Goal: Task Accomplishment & Management: Manage account settings

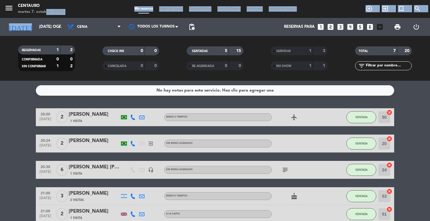
drag, startPoint x: 43, startPoint y: 16, endPoint x: 1, endPoint y: 89, distance: 84.1
click at [8, 72] on div "menu Centauro martes 7. octubre - 21:20 Mis reservas Mapa de mesas Disponibilid…" at bounding box center [215, 40] width 430 height 81
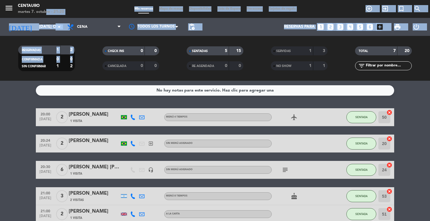
click at [32, 35] on div "[DATE] [DATE] oct. arrow_drop_down" at bounding box center [34, 27] width 60 height 18
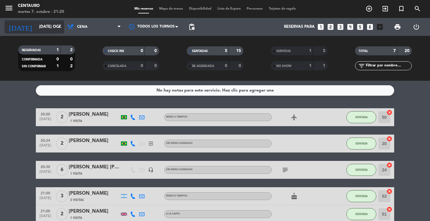
click at [37, 29] on input "[DATE] oct." at bounding box center [62, 27] width 53 height 11
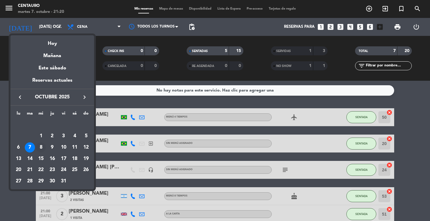
click at [42, 147] on div "8" at bounding box center [41, 147] width 10 height 10
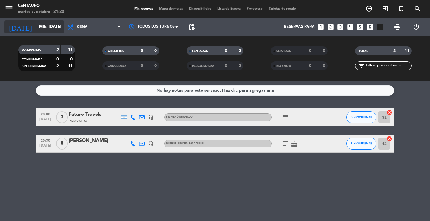
click at [50, 26] on input "mié. [DATE]" at bounding box center [62, 27] width 53 height 11
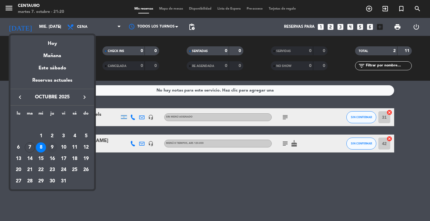
click at [52, 145] on div "9" at bounding box center [52, 147] width 10 height 10
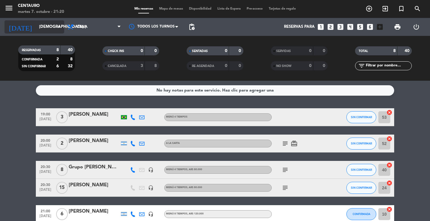
click at [60, 27] on icon "arrow_drop_down" at bounding box center [59, 26] width 7 height 7
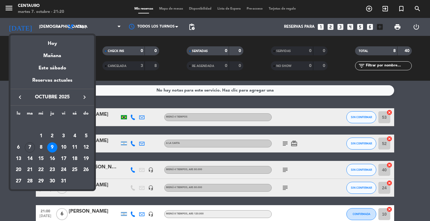
click at [117, 103] on div at bounding box center [215, 110] width 430 height 221
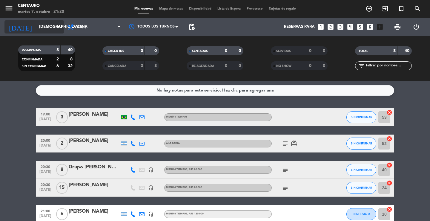
click at [62, 24] on icon "arrow_drop_down" at bounding box center [59, 26] width 7 height 7
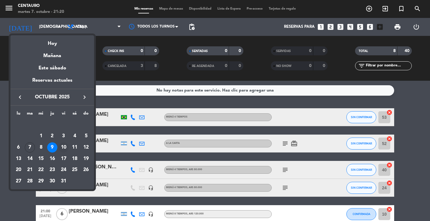
click at [67, 145] on div "10" at bounding box center [64, 147] width 10 height 10
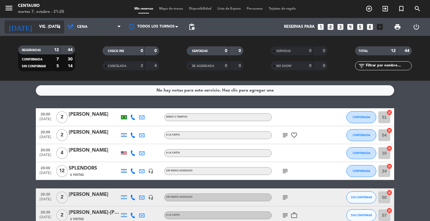
click at [59, 29] on icon "arrow_drop_down" at bounding box center [59, 26] width 7 height 7
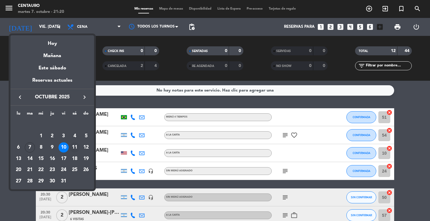
click at [75, 146] on div "11" at bounding box center [75, 147] width 10 height 10
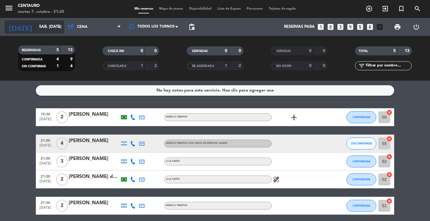
click at [48, 26] on input "sáb. [DATE]" at bounding box center [62, 27] width 53 height 11
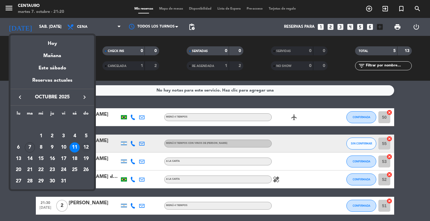
click at [85, 146] on div "12" at bounding box center [86, 147] width 10 height 10
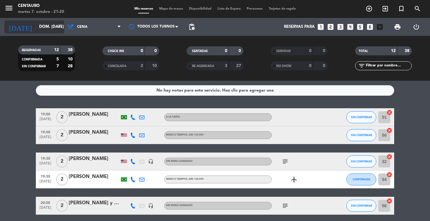
click at [59, 28] on icon "arrow_drop_down" at bounding box center [59, 26] width 7 height 7
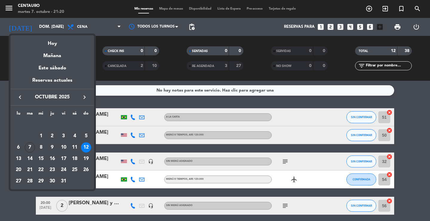
click at [29, 148] on div "7" at bounding box center [30, 147] width 10 height 10
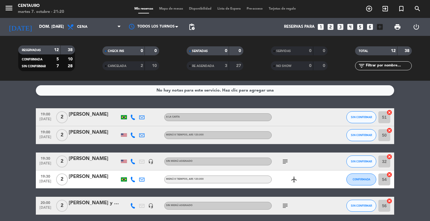
type input "[DATE] oct."
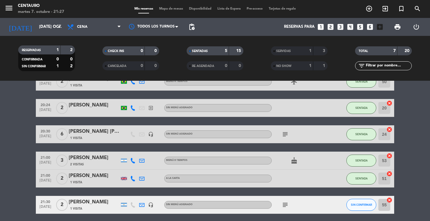
scroll to position [58, 0]
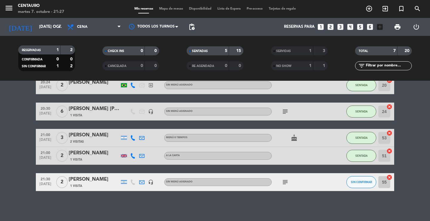
click at [167, 8] on span "Mapa de mesas" at bounding box center [171, 8] width 30 height 3
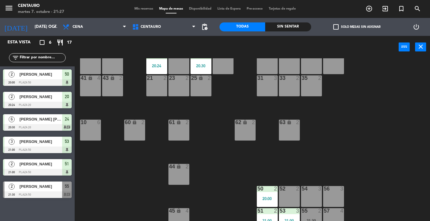
scroll to position [24, 0]
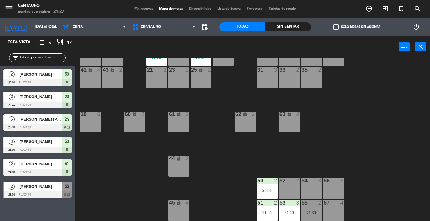
click at [289, 191] on div "52 2" at bounding box center [289, 188] width 21 height 21
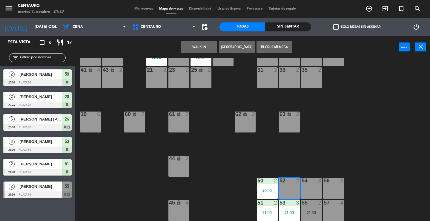
click at [200, 44] on button "WALK IN" at bounding box center [199, 47] width 36 height 12
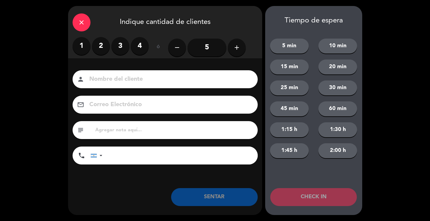
drag, startPoint x: 101, startPoint y: 44, endPoint x: 101, endPoint y: 55, distance: 11.4
click at [101, 45] on label "2" at bounding box center [101, 46] width 18 height 18
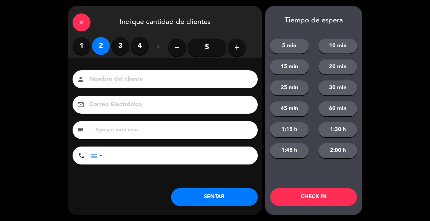
click at [108, 77] on input at bounding box center [169, 79] width 161 height 10
type input "[DEMOGRAPHIC_DATA][PERSON_NAME]"
click at [133, 160] on input "tel" at bounding box center [182, 155] width 149 height 18
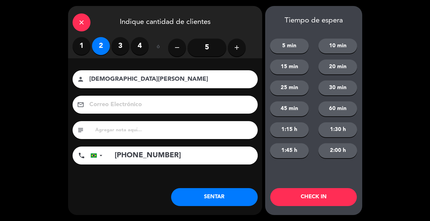
type input "[PHONE_NUMBER]"
click at [161, 132] on input "text" at bounding box center [174, 130] width 159 height 8
click at [204, 194] on button "SENTAR" at bounding box center [214, 197] width 87 height 18
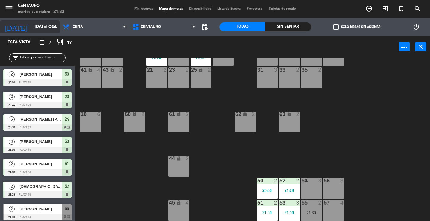
click at [32, 26] on input "[DATE] oct." at bounding box center [58, 27] width 53 height 11
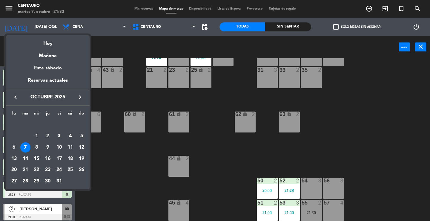
click at [142, 10] on div at bounding box center [215, 110] width 430 height 221
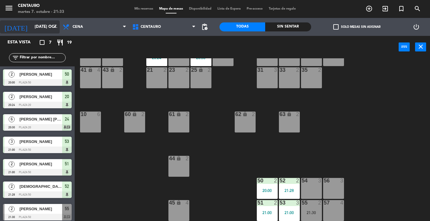
click at [43, 27] on input "[DATE] oct." at bounding box center [58, 27] width 53 height 11
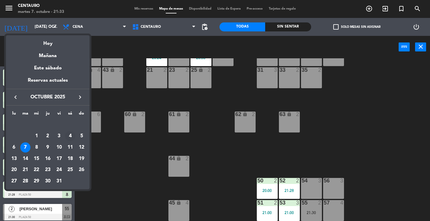
click at [71, 134] on div "4" at bounding box center [70, 136] width 10 height 10
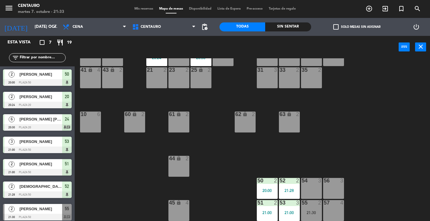
type input "sáb. [DATE]"
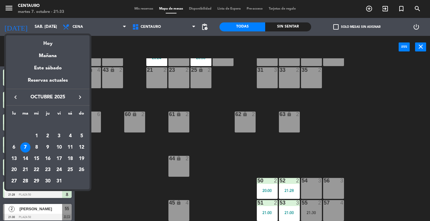
scroll to position [0, 0]
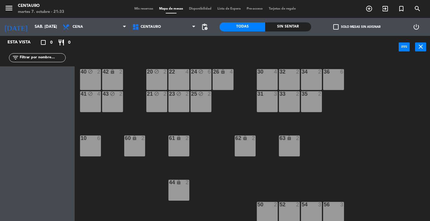
click at [147, 8] on span "Mis reservas" at bounding box center [143, 8] width 25 height 3
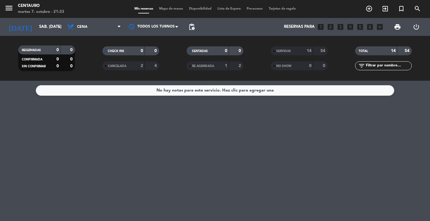
click at [306, 47] on div "SERVIDAS 14 54" at bounding box center [299, 50] width 57 height 9
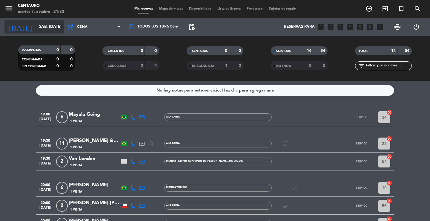
click at [40, 28] on input "sáb. [DATE]" at bounding box center [62, 27] width 53 height 11
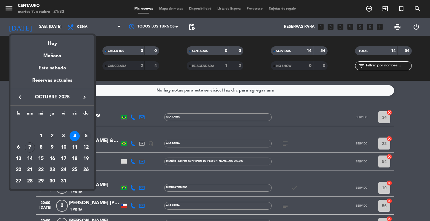
click at [87, 138] on div "5" at bounding box center [86, 136] width 10 height 10
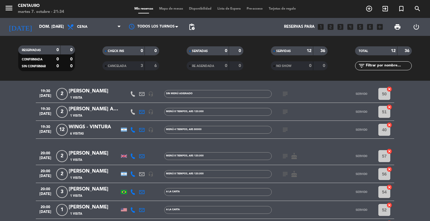
scroll to position [60, 0]
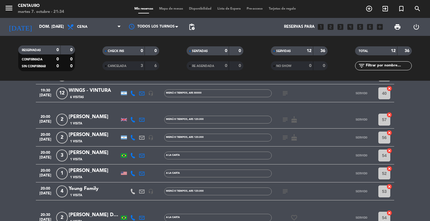
click at [287, 189] on icon "subject" at bounding box center [285, 191] width 7 height 7
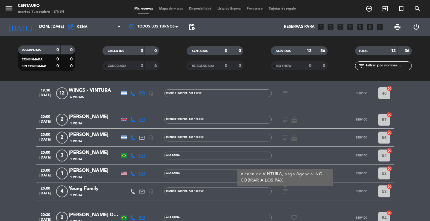
click at [287, 189] on icon "subject" at bounding box center [285, 191] width 7 height 7
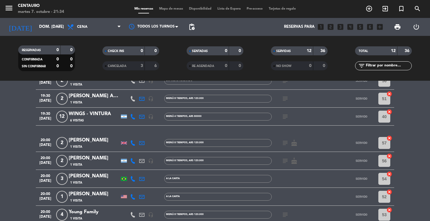
scroll to position [30, 0]
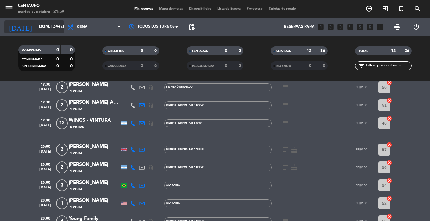
click at [38, 26] on input "dom. [DATE]" at bounding box center [62, 27] width 53 height 11
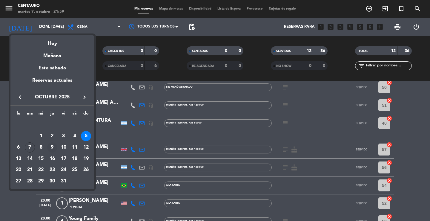
click at [53, 146] on div "9" at bounding box center [52, 147] width 10 height 10
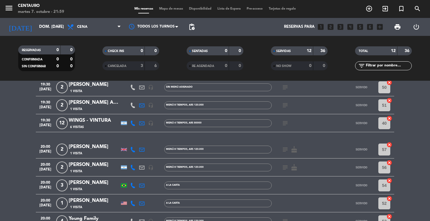
type input "[DEMOGRAPHIC_DATA] [DATE]"
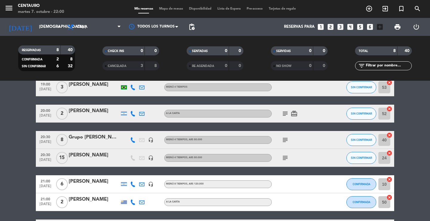
scroll to position [0, 0]
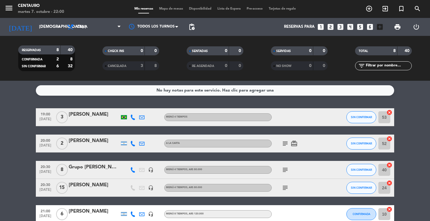
click at [164, 5] on div "menu Centauro martes 7. octubre - 22:00 Mis reservas Mapa de mesas Disponibilid…" at bounding box center [215, 9] width 430 height 18
click at [166, 9] on span "Mapa de mesas" at bounding box center [171, 8] width 30 height 3
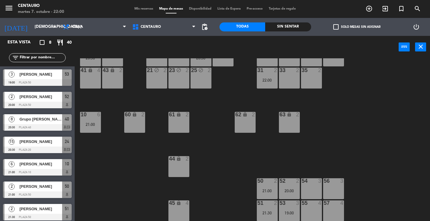
scroll to position [24, 0]
click at [263, 81] on div "22:00" at bounding box center [267, 80] width 21 height 4
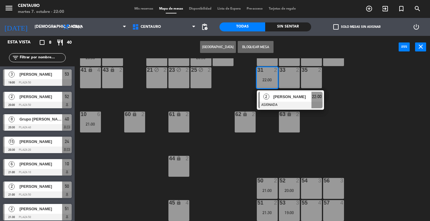
click at [308, 211] on div "55 4" at bounding box center [311, 210] width 21 height 21
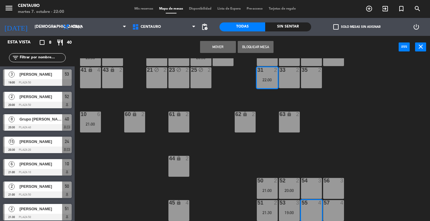
click at [212, 50] on button "Mover" at bounding box center [218, 47] width 36 height 12
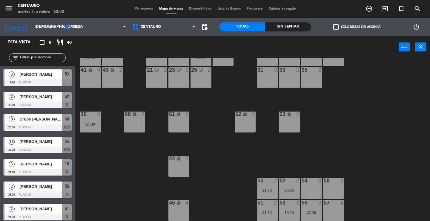
click at [313, 189] on div "54 3" at bounding box center [311, 188] width 21 height 21
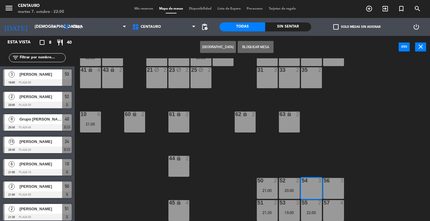
click at [228, 51] on button "[GEOGRAPHIC_DATA]" at bounding box center [218, 47] width 36 height 12
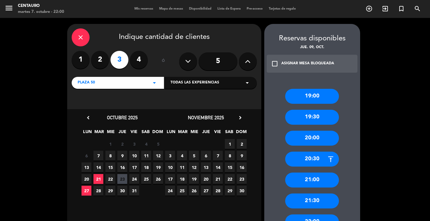
click at [89, 35] on div "close" at bounding box center [81, 37] width 18 height 18
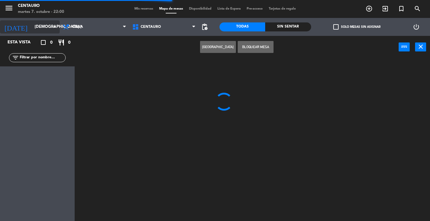
click at [40, 26] on input "[DEMOGRAPHIC_DATA] [DATE]" at bounding box center [58, 27] width 53 height 11
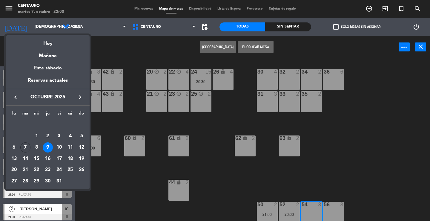
click at [81, 97] on icon "keyboard_arrow_right" at bounding box center [80, 97] width 7 height 7
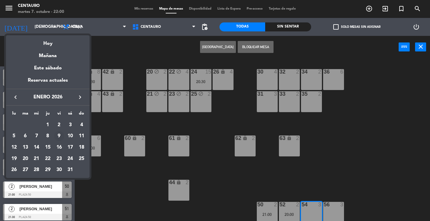
click at [59, 136] on div "9" at bounding box center [59, 136] width 10 height 10
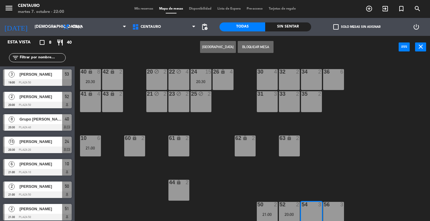
type input "vie. 9 ene."
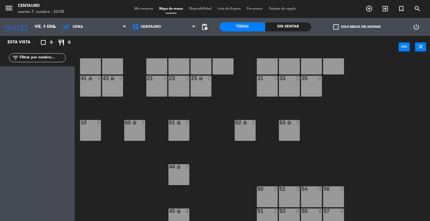
scroll to position [24, 0]
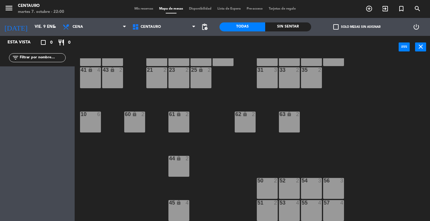
click at [264, 188] on div "50 2" at bounding box center [267, 188] width 21 height 21
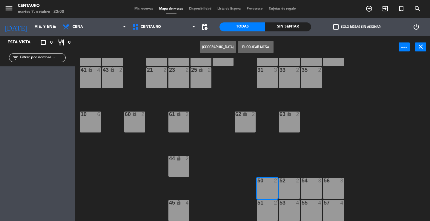
click at [216, 45] on button "[GEOGRAPHIC_DATA]" at bounding box center [218, 47] width 36 height 12
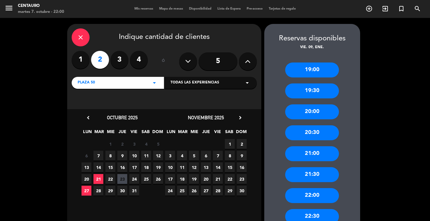
click at [238, 120] on icon "chevron_right" at bounding box center [240, 117] width 6 height 6
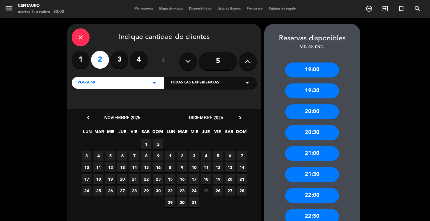
click at [238, 120] on icon "chevron_right" at bounding box center [240, 117] width 6 height 6
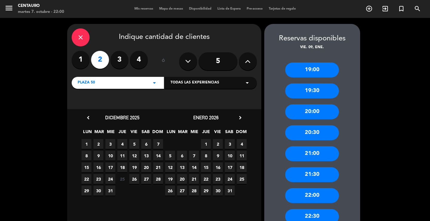
click at [217, 157] on span "9" at bounding box center [218, 156] width 10 height 10
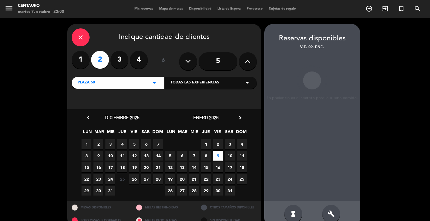
scroll to position [11, 0]
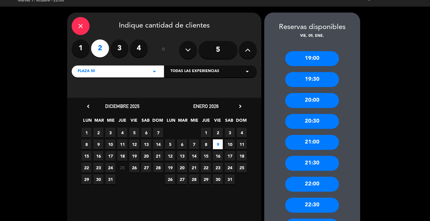
click at [318, 124] on div "20:30" at bounding box center [312, 121] width 54 height 15
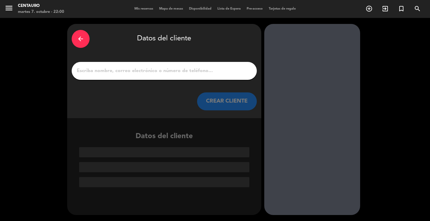
click at [174, 71] on input "1" at bounding box center [164, 71] width 176 height 8
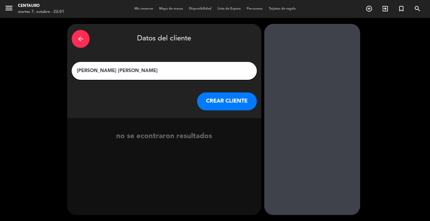
type input "[PERSON_NAME] [PERSON_NAME]"
click at [215, 101] on button "CREAR CLIENTE" at bounding box center [227, 101] width 60 height 18
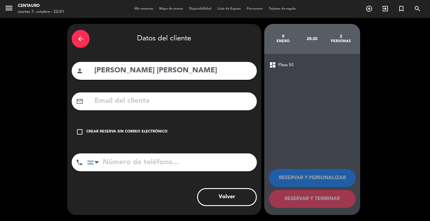
click at [152, 169] on input "tel" at bounding box center [172, 162] width 170 height 18
paste input "[PHONE_NUMBER]"
type input "[PHONE_NUMBER]"
click at [148, 126] on div "check_box_outline_blank Crear reserva sin correo electrónico" at bounding box center [164, 132] width 185 height 18
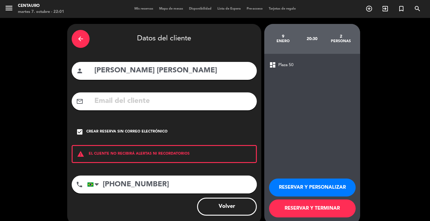
click at [150, 129] on div "Crear reserva sin correo electrónico" at bounding box center [126, 132] width 81 height 6
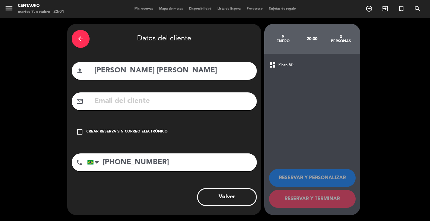
click at [159, 130] on div "Crear reserva sin correo electrónico" at bounding box center [126, 132] width 81 height 6
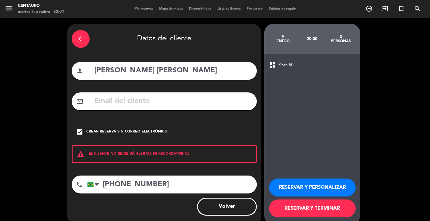
click at [306, 188] on button "RESERVAR Y PERSONALIZAR" at bounding box center [312, 187] width 87 height 18
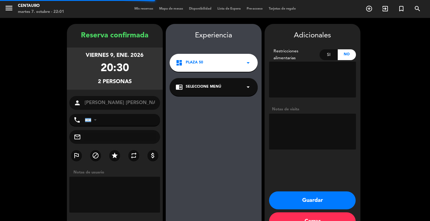
type input "[PHONE_NUMBER]"
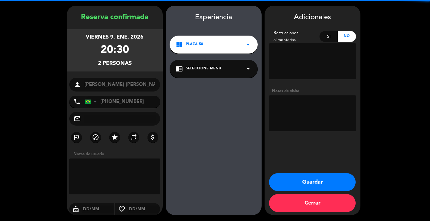
click at [308, 125] on textarea at bounding box center [312, 113] width 87 height 36
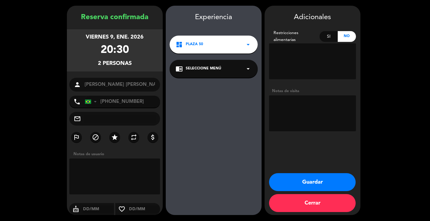
click at [117, 117] on input "text" at bounding box center [120, 118] width 72 height 8
paste input "[EMAIL_ADDRESS][DOMAIN_NAME]"
drag, startPoint x: 84, startPoint y: 117, endPoint x: 89, endPoint y: 118, distance: 5.2
click at [85, 118] on input "[EMAIL_ADDRESS][DOMAIN_NAME]" at bounding box center [120, 118] width 72 height 8
type input "[EMAIL_ADDRESS][DOMAIN_NAME]"
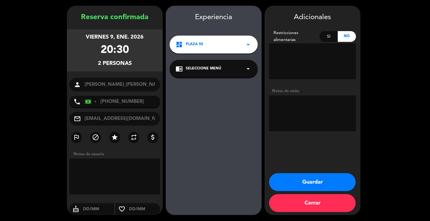
drag, startPoint x: 317, startPoint y: 110, endPoint x: 317, endPoint y: 114, distance: 3.9
click at [317, 114] on textarea at bounding box center [312, 113] width 87 height 36
click at [319, 179] on button "Guardar" at bounding box center [312, 182] width 87 height 18
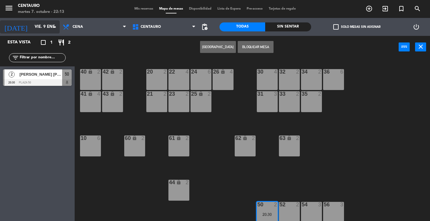
click at [32, 29] on input "vie. 9 ene." at bounding box center [58, 27] width 53 height 11
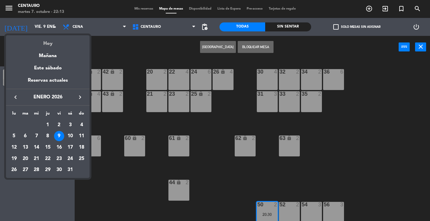
click at [43, 44] on div "Hoy" at bounding box center [48, 41] width 84 height 12
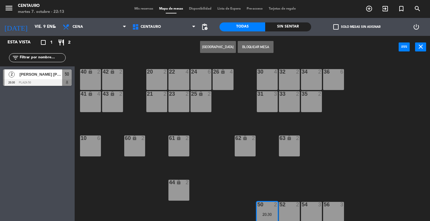
type input "[DATE] oct."
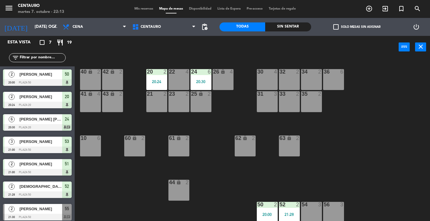
click at [144, 10] on span "Mis reservas" at bounding box center [143, 8] width 25 height 3
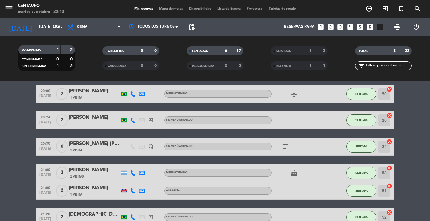
scroll to position [30, 0]
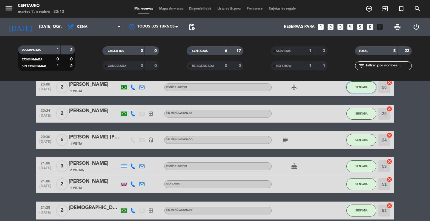
click at [364, 85] on button "SENTADA" at bounding box center [362, 87] width 30 height 12
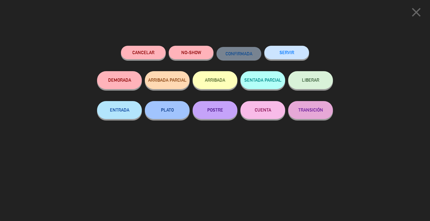
click at [302, 54] on button "SERVIR" at bounding box center [286, 52] width 45 height 13
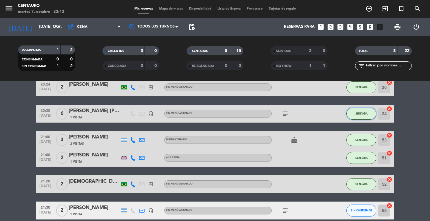
click at [363, 116] on button "SENTADA" at bounding box center [362, 114] width 30 height 12
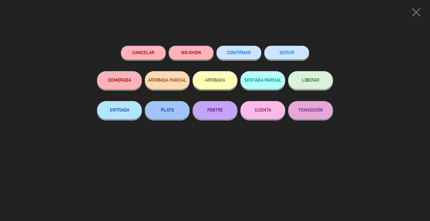
click at [294, 56] on button "SERVIR" at bounding box center [286, 52] width 45 height 13
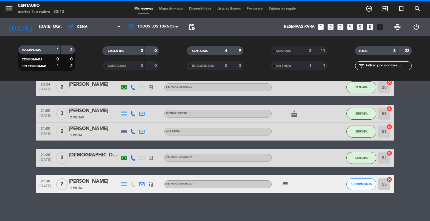
click at [365, 214] on div "No hay notas para este servicio. Haz clic para agregar una 20:24 [DATE] 2 [PERS…" at bounding box center [215, 151] width 430 height 140
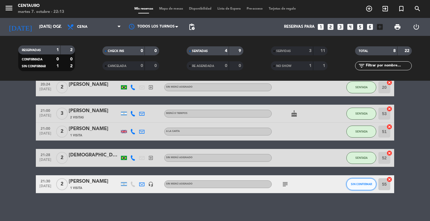
click at [360, 182] on button "SIN CONFIRMAR" at bounding box center [362, 184] width 30 height 12
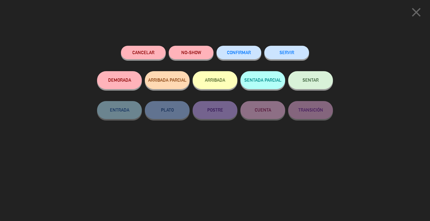
click at [194, 54] on button "NO-SHOW" at bounding box center [191, 52] width 45 height 13
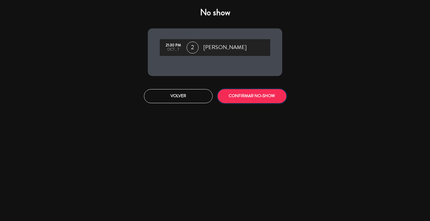
click at [257, 91] on button "CONFIRMAR NO-SHOW" at bounding box center [252, 96] width 69 height 14
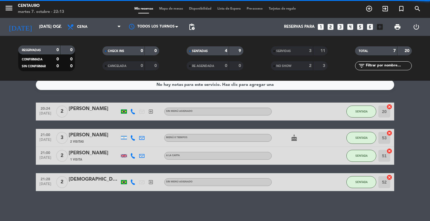
scroll to position [6, 0]
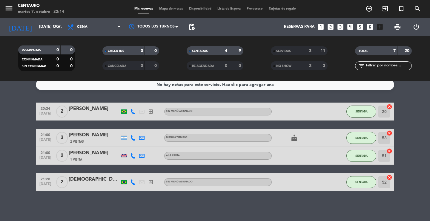
click at [387, 175] on icon "cancel" at bounding box center [390, 177] width 6 height 6
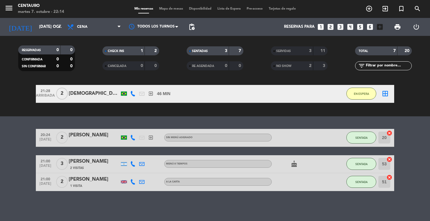
click at [386, 93] on icon "border_all" at bounding box center [385, 93] width 7 height 7
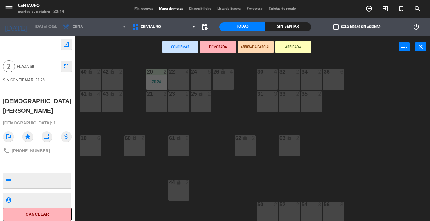
click at [315, 210] on div "54 3" at bounding box center [311, 212] width 21 height 21
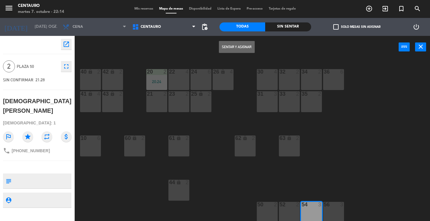
drag, startPoint x: 231, startPoint y: 47, endPoint x: 281, endPoint y: 105, distance: 76.9
click at [231, 47] on button "Sentar y Asignar" at bounding box center [237, 47] width 36 height 12
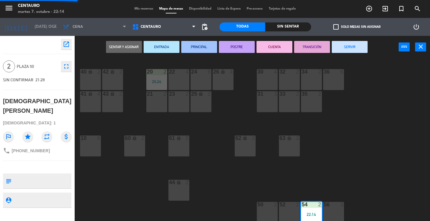
scroll to position [22, 0]
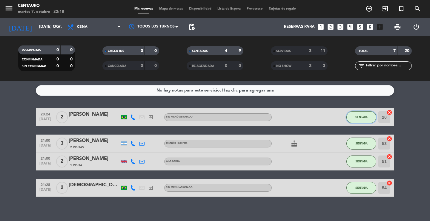
click at [359, 117] on span "SENTADA" at bounding box center [362, 116] width 12 height 3
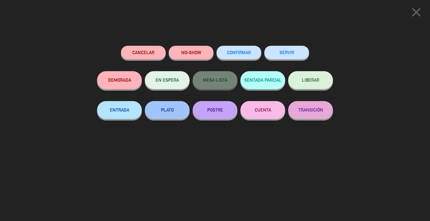
click at [273, 55] on button "SERVIR" at bounding box center [286, 52] width 45 height 13
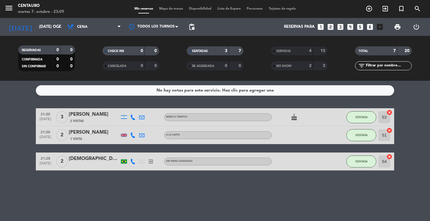
click at [296, 116] on icon "cake" at bounding box center [294, 117] width 7 height 7
click at [361, 163] on button "SENTADA" at bounding box center [362, 161] width 30 height 12
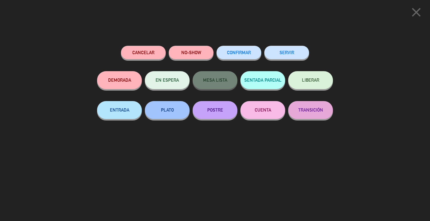
click at [288, 56] on button "SERVIR" at bounding box center [286, 52] width 45 height 13
